Goal: Find contact information

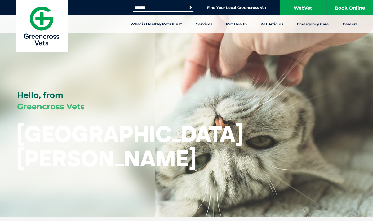
click at [249, 10] on link "Find Your Local Greencross Vet" at bounding box center [236, 7] width 59 height 5
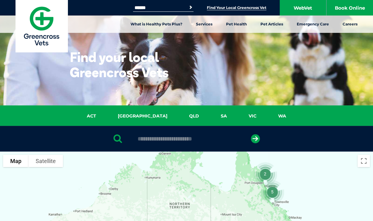
scroll to position [1, 0]
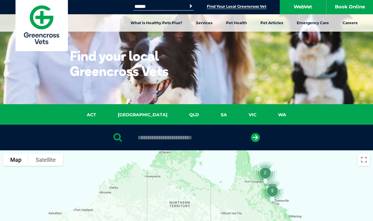
drag, startPoint x: 171, startPoint y: 135, endPoint x: 175, endPoint y: 126, distance: 9.8
click at [175, 126] on div at bounding box center [186, 138] width 373 height 26
click at [168, 142] on div at bounding box center [186, 138] width 373 height 26
click at [170, 134] on div at bounding box center [186, 138] width 373 height 26
click at [166, 135] on input "text" at bounding box center [186, 137] width 104 height 6
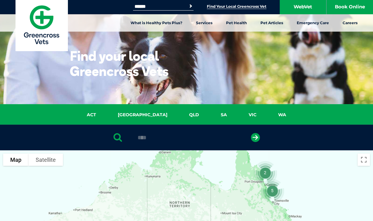
type input "****"
click at [251, 133] on button "submit" at bounding box center [255, 137] width 9 height 9
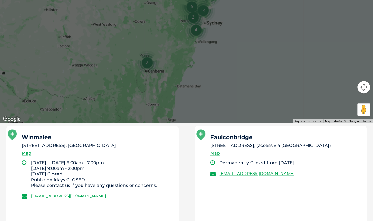
scroll to position [269, 0]
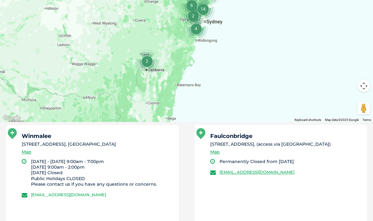
click at [43, 192] on link "[EMAIL_ADDRESS][DOMAIN_NAME]" at bounding box center [68, 194] width 75 height 5
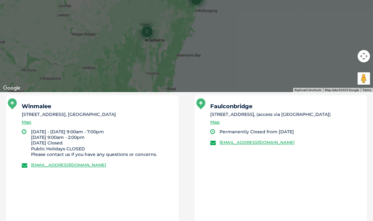
scroll to position [299, 0]
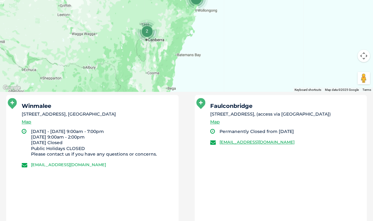
click at [94, 164] on link "[EMAIL_ADDRESS][DOMAIN_NAME]" at bounding box center [68, 164] width 75 height 5
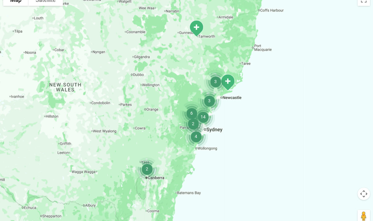
scroll to position [142, 0]
